Goal: Consume media (video, audio)

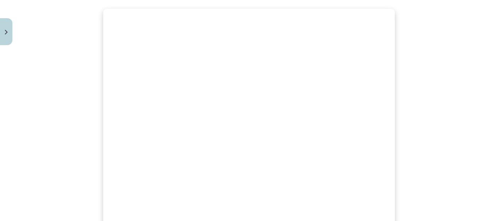
scroll to position [240, 0]
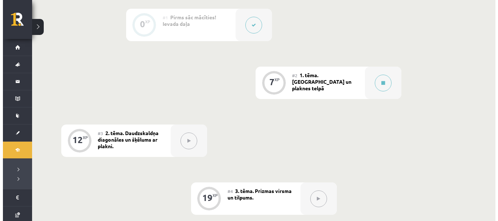
scroll to position [267, 0]
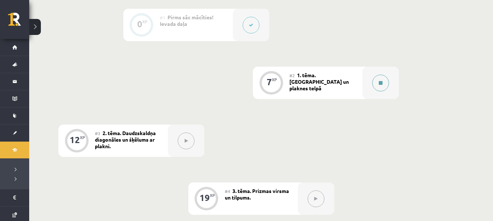
click at [379, 86] on button at bounding box center [380, 83] width 17 height 17
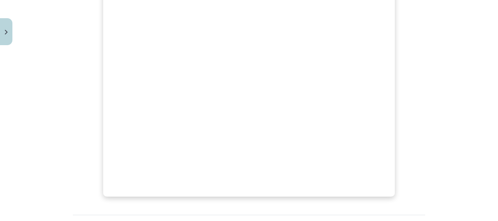
scroll to position [268, 0]
click at [5, 31] on img "Close" at bounding box center [6, 32] width 3 height 5
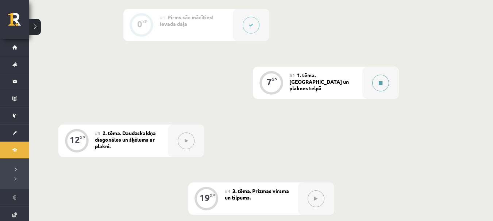
click at [390, 94] on div at bounding box center [380, 83] width 36 height 32
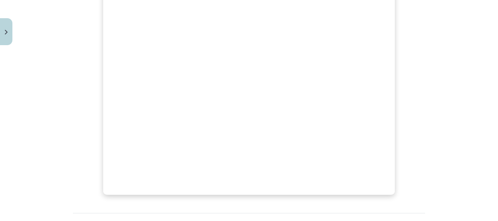
scroll to position [258, 0]
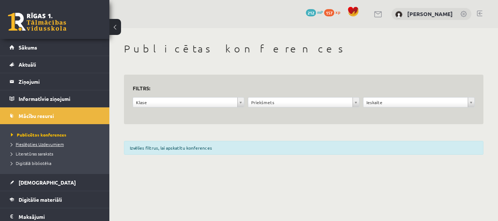
click at [47, 144] on span "Pieslēgties Uzdevumiem" at bounding box center [37, 144] width 53 height 6
